Goal: Obtain resource: Download file/media

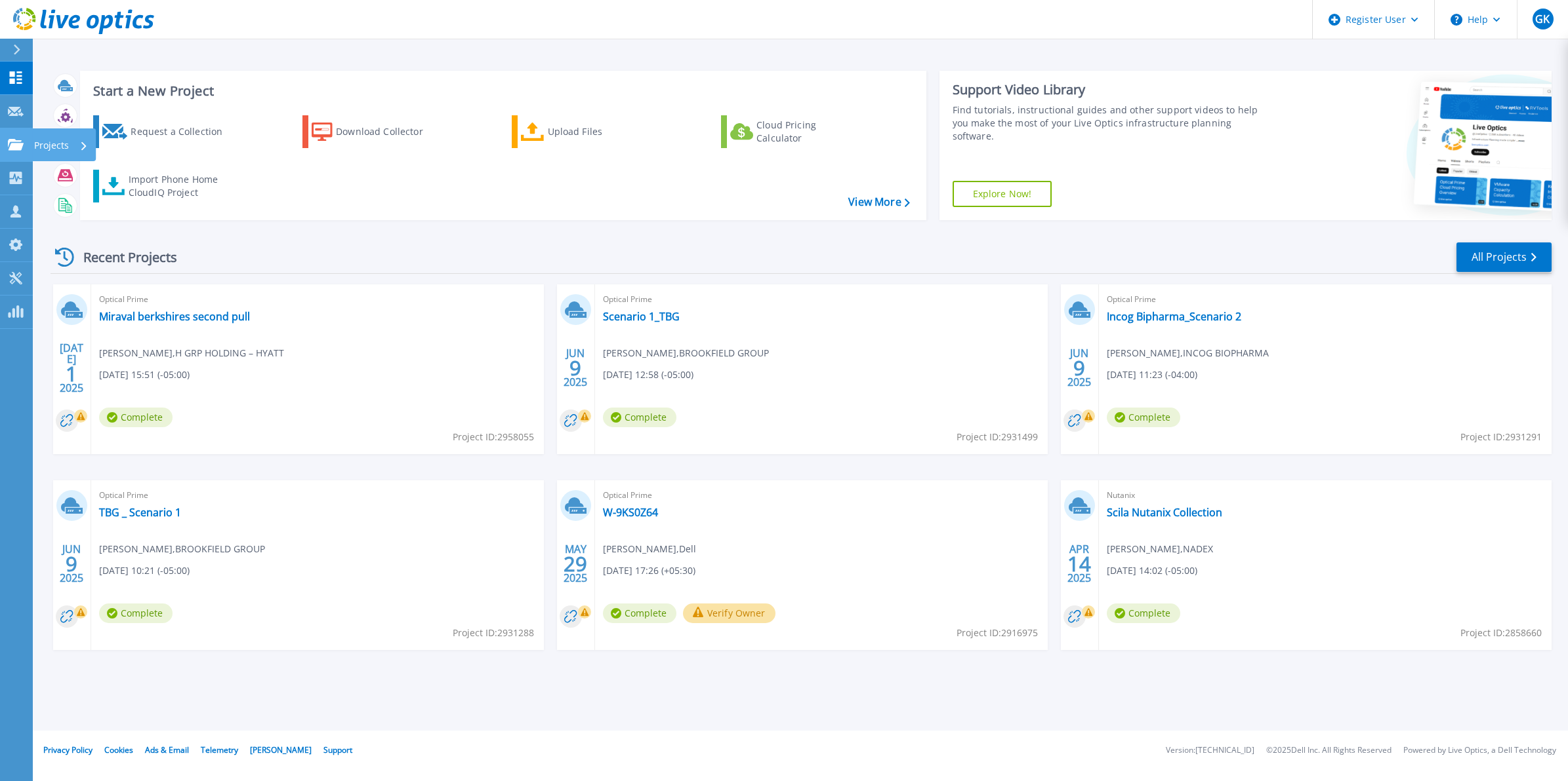
click at [24, 153] on link "Projects Projects" at bounding box center [17, 145] width 33 height 33
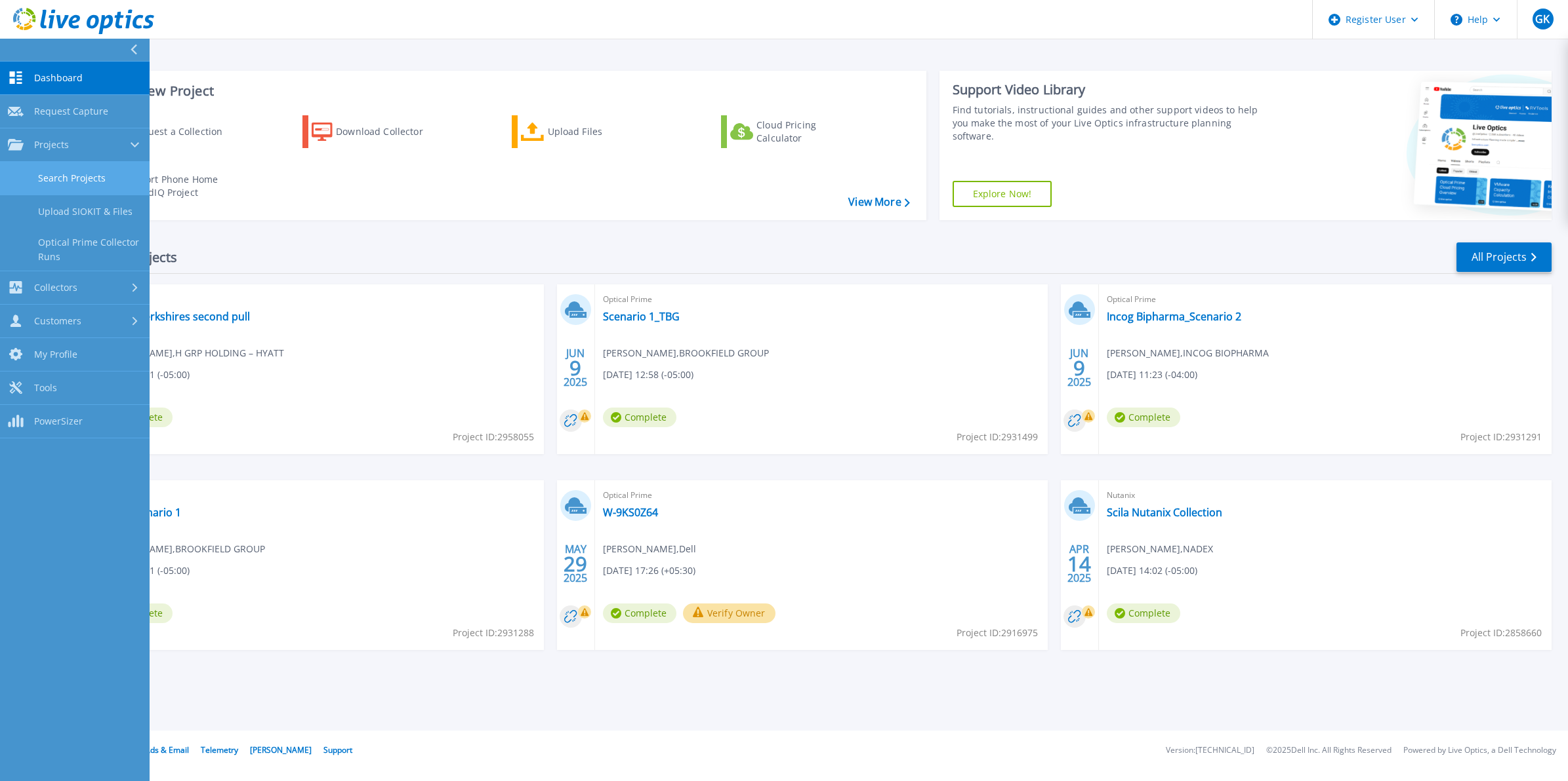
click at [48, 171] on link "Search Projects" at bounding box center [74, 179] width 149 height 33
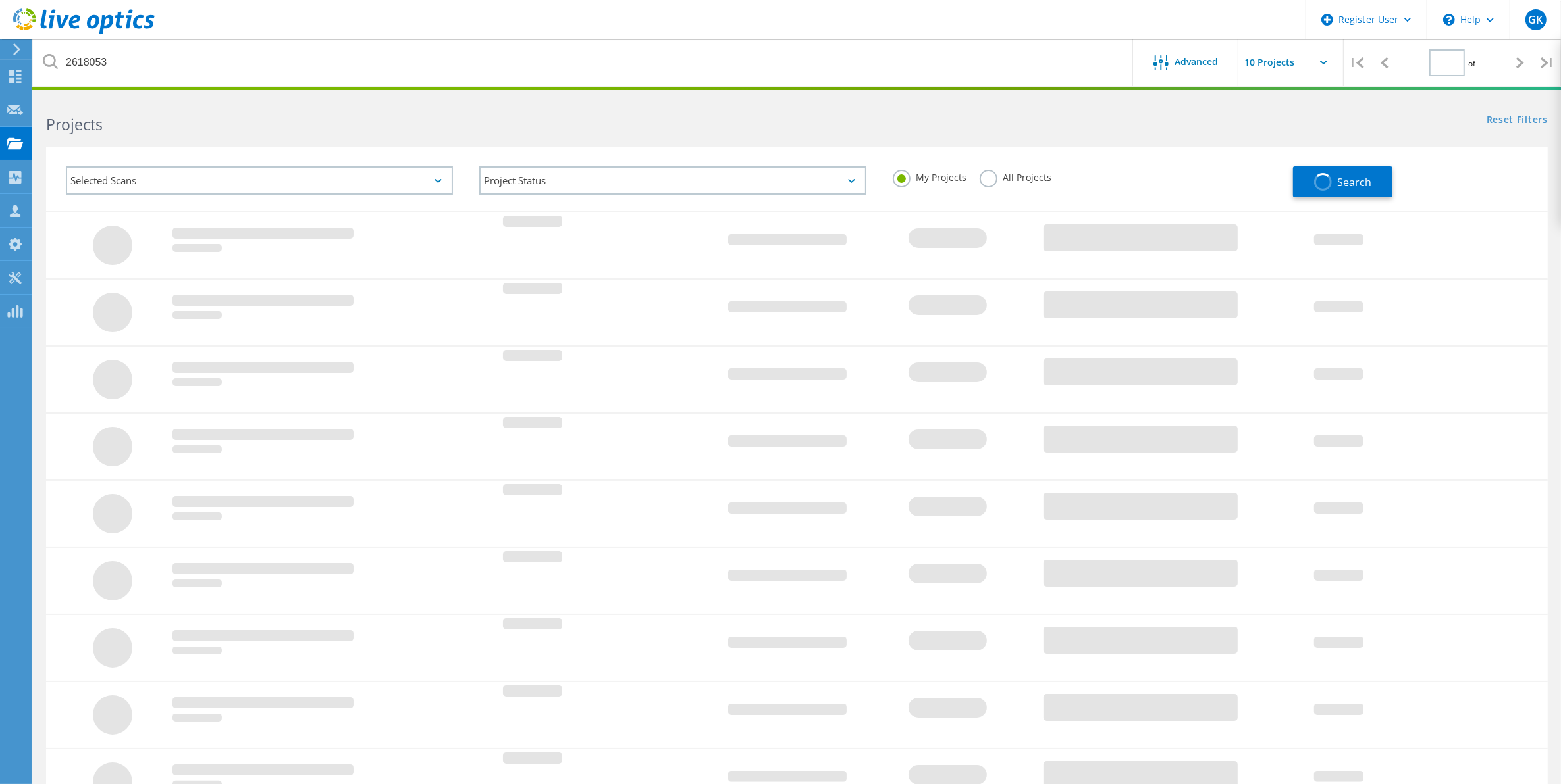
type input "1"
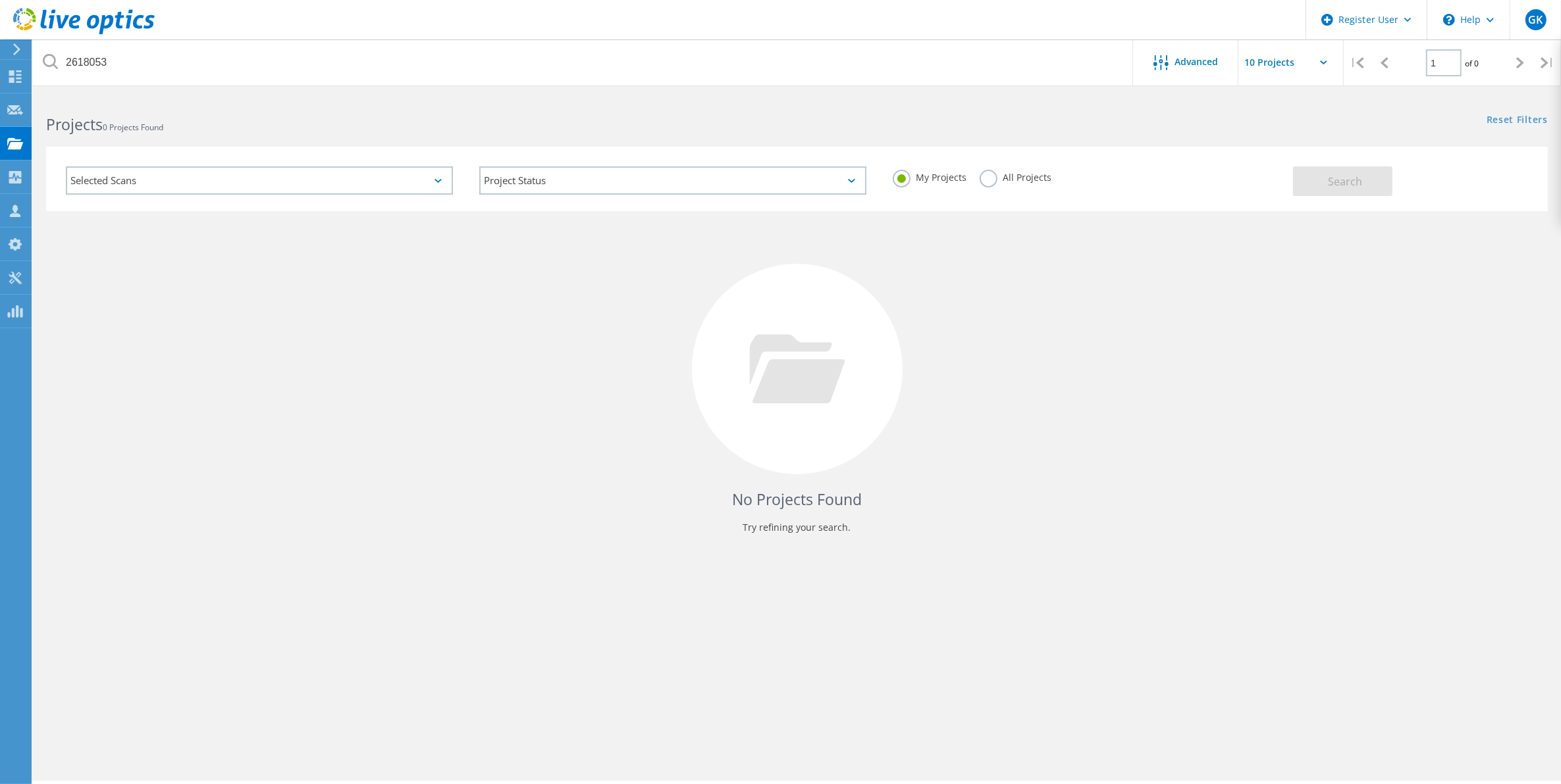
click at [1001, 189] on div "My Projects All Projects" at bounding box center [1087, 178] width 414 height 49
click at [992, 182] on label "All Projects" at bounding box center [1016, 176] width 72 height 12
click at [0, 0] on input "All Projects" at bounding box center [0, 0] width 0 height 0
click at [911, 84] on div "2618053" at bounding box center [583, 62] width 1100 height 46
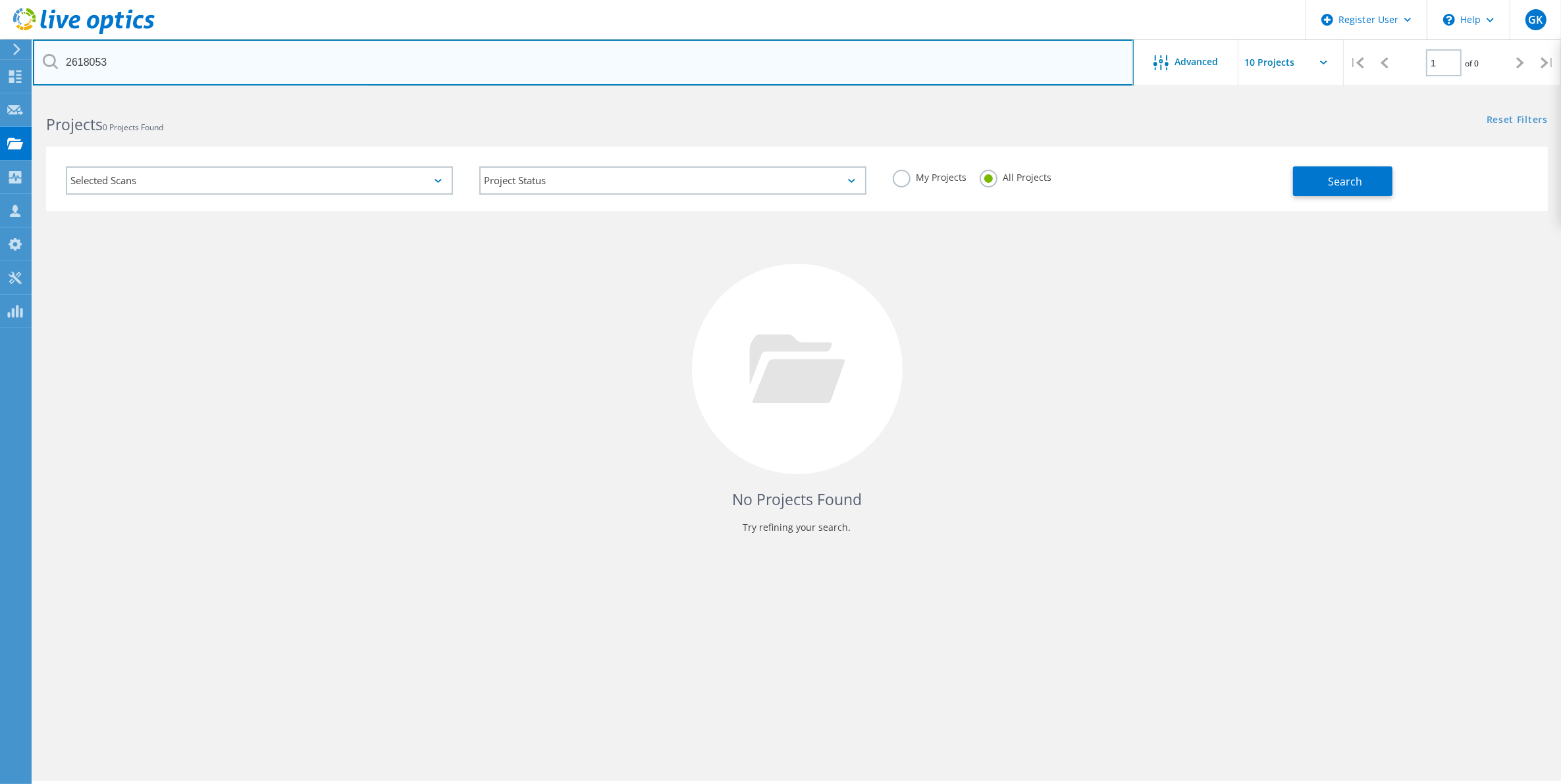
drag, startPoint x: 911, startPoint y: 84, endPoint x: 864, endPoint y: 54, distance: 55.8
click at [864, 54] on input "2618053" at bounding box center [584, 62] width 1101 height 46
paste input "HK197901034"
type input "HK197901034"
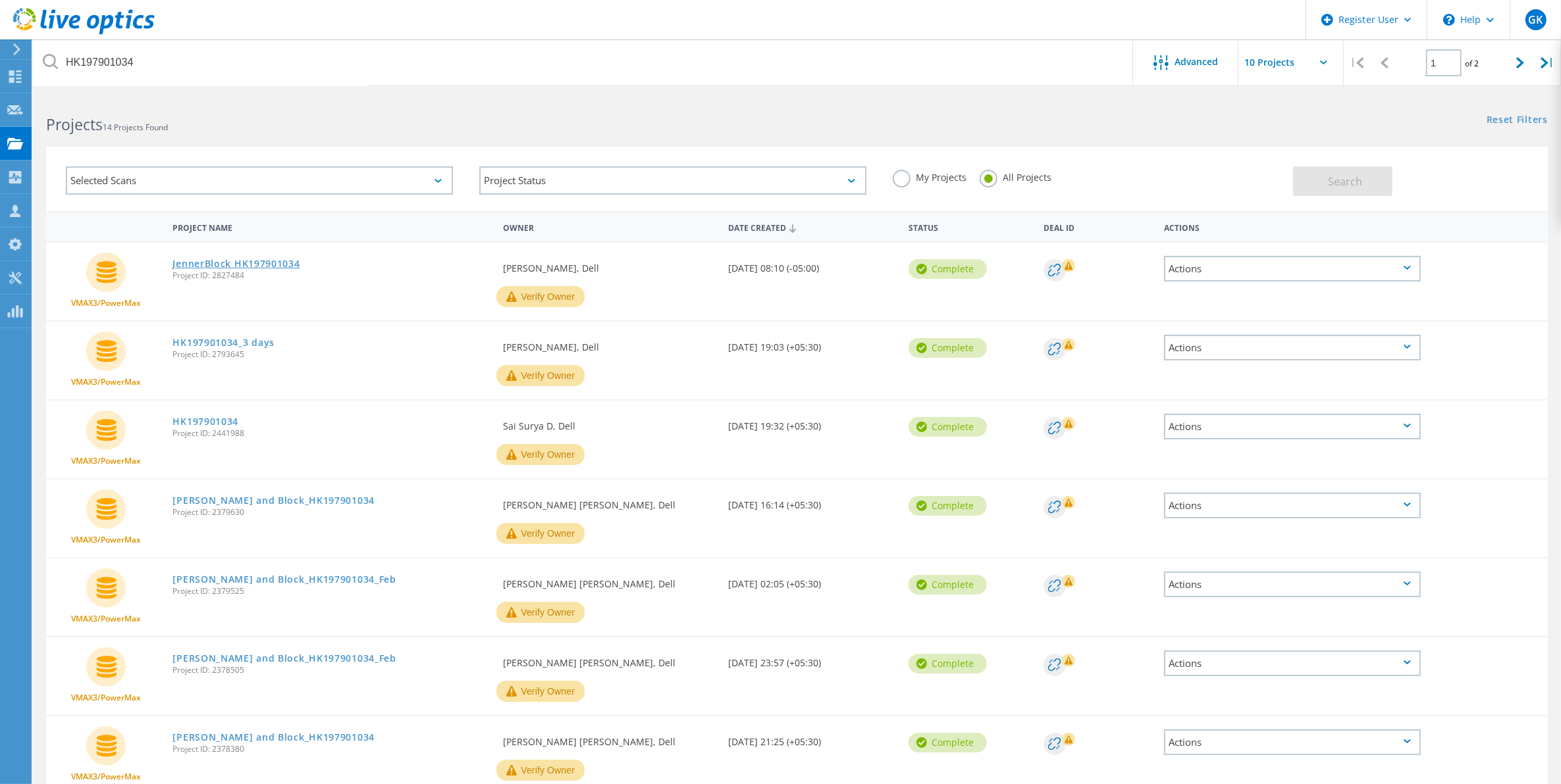
click at [249, 265] on link "JennerBlock HK197901034" at bounding box center [236, 264] width 127 height 10
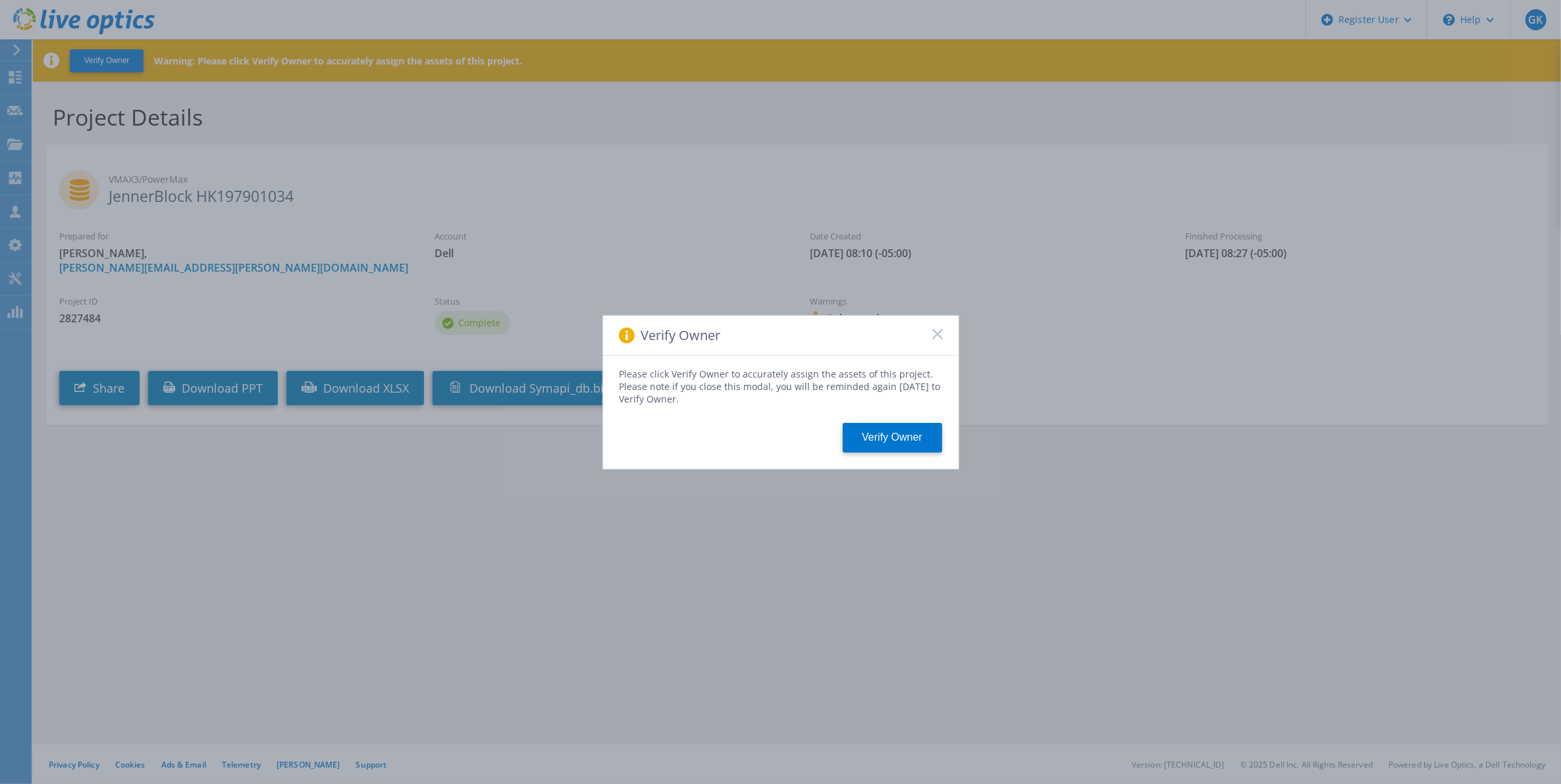
click at [940, 333] on icon at bounding box center [938, 335] width 11 height 11
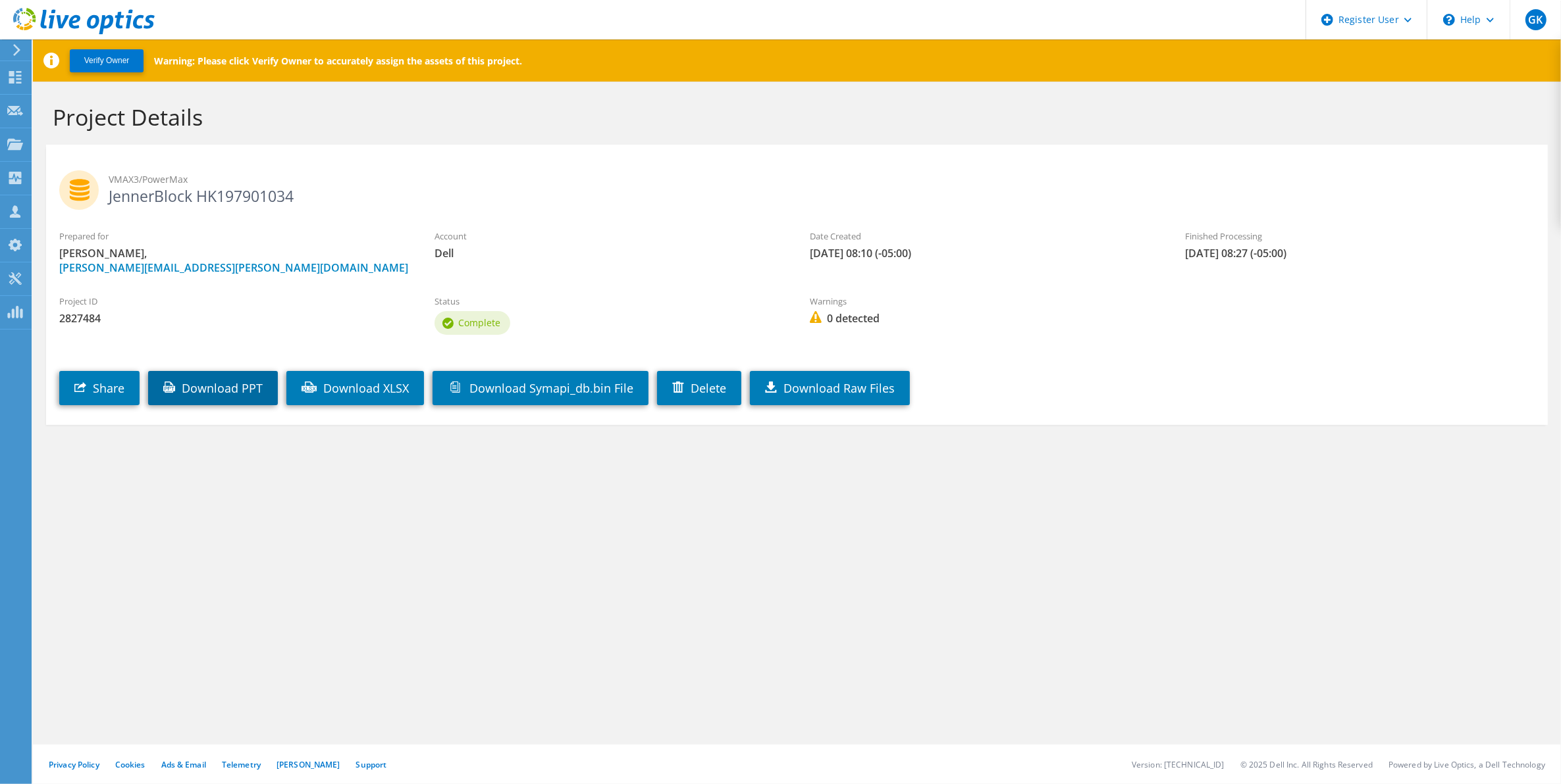
click at [211, 389] on link "Download PPT" at bounding box center [213, 388] width 130 height 34
